Goal: Transaction & Acquisition: Obtain resource

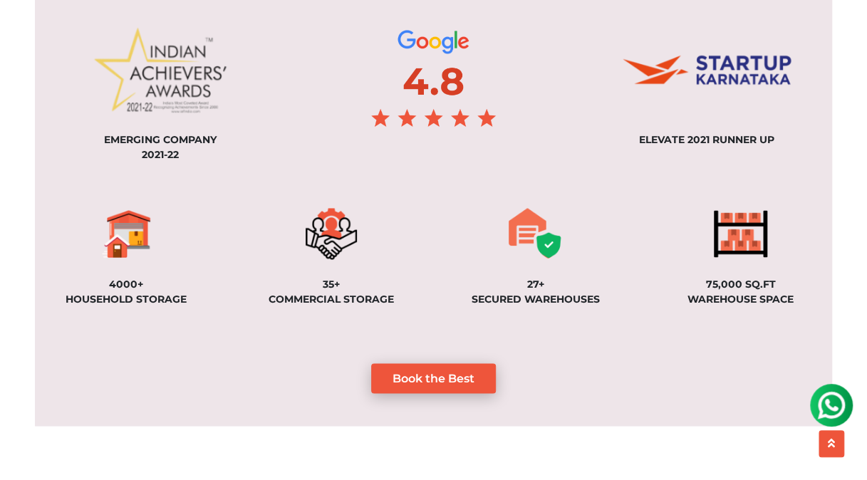
scroll to position [1069, 0]
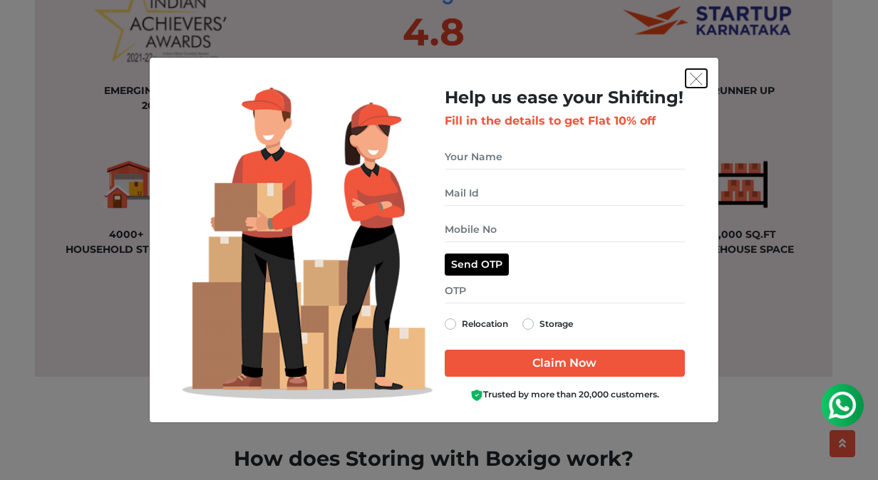
click at [698, 76] on img "get free quote dialog" at bounding box center [696, 79] width 13 height 13
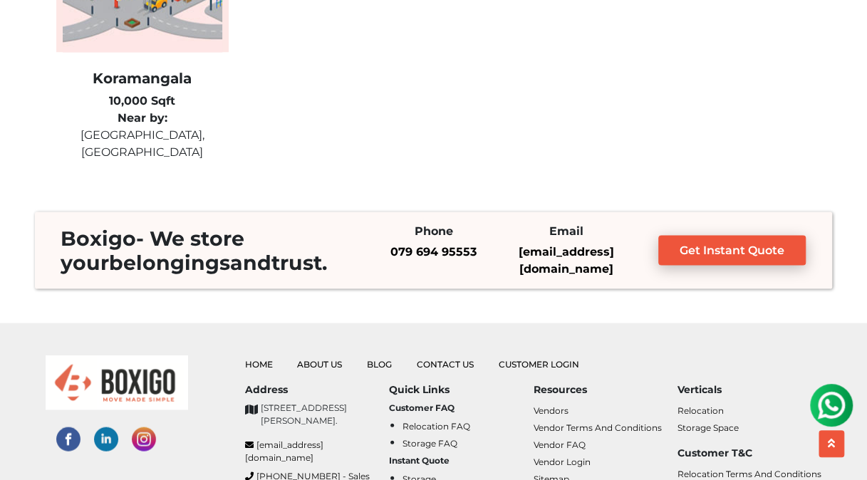
scroll to position [3991, 0]
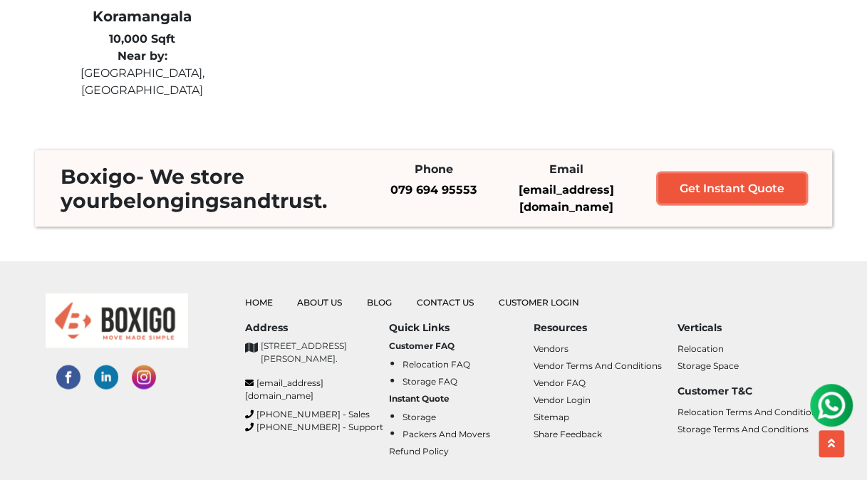
click at [754, 174] on link "Get Instant Quote" at bounding box center [733, 189] width 148 height 30
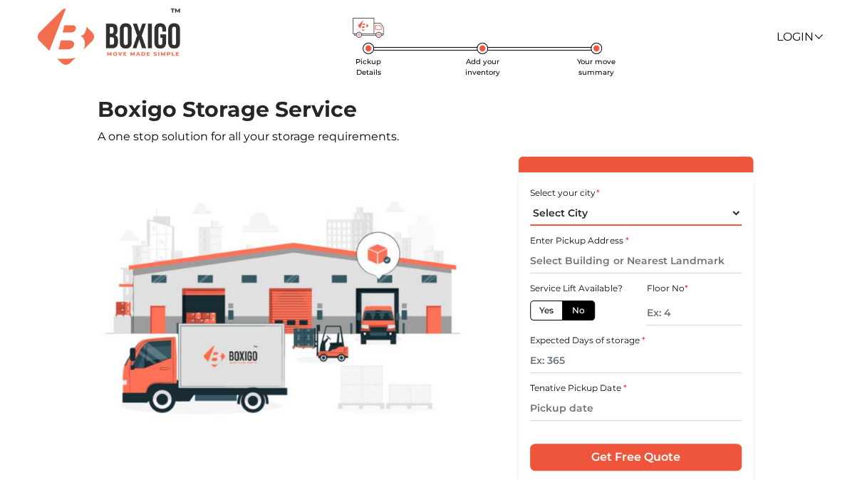
click at [623, 215] on select "Select City [GEOGRAPHIC_DATA] [GEOGRAPHIC_DATA] [GEOGRAPHIC_DATA] [GEOGRAPHIC_D…" at bounding box center [635, 213] width 211 height 25
select select "[GEOGRAPHIC_DATA]"
click at [530, 201] on select "Select City [GEOGRAPHIC_DATA] [GEOGRAPHIC_DATA] [GEOGRAPHIC_DATA] [GEOGRAPHIC_D…" at bounding box center [635, 213] width 211 height 25
click at [600, 254] on input "text" at bounding box center [635, 261] width 211 height 25
click at [587, 309] on label "No" at bounding box center [578, 311] width 33 height 20
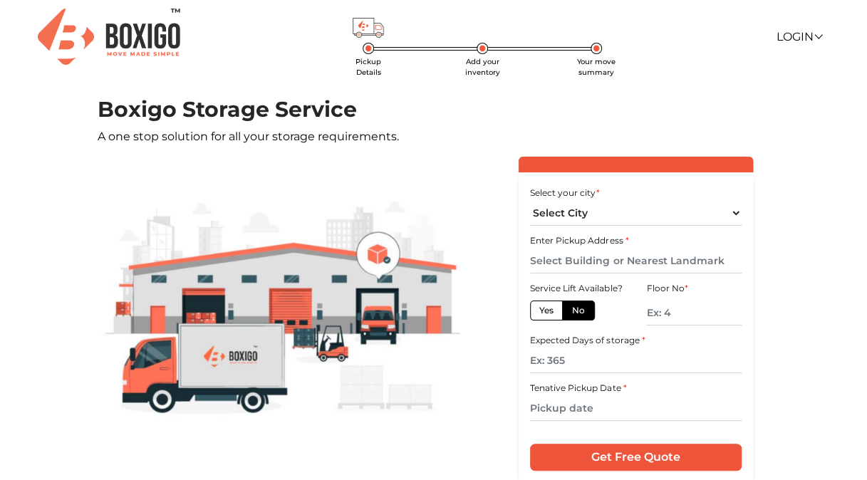
click at [582, 309] on input "No" at bounding box center [576, 308] width 9 height 9
click at [674, 314] on input "text" at bounding box center [693, 313] width 95 height 25
